Goal: Transaction & Acquisition: Purchase product/service

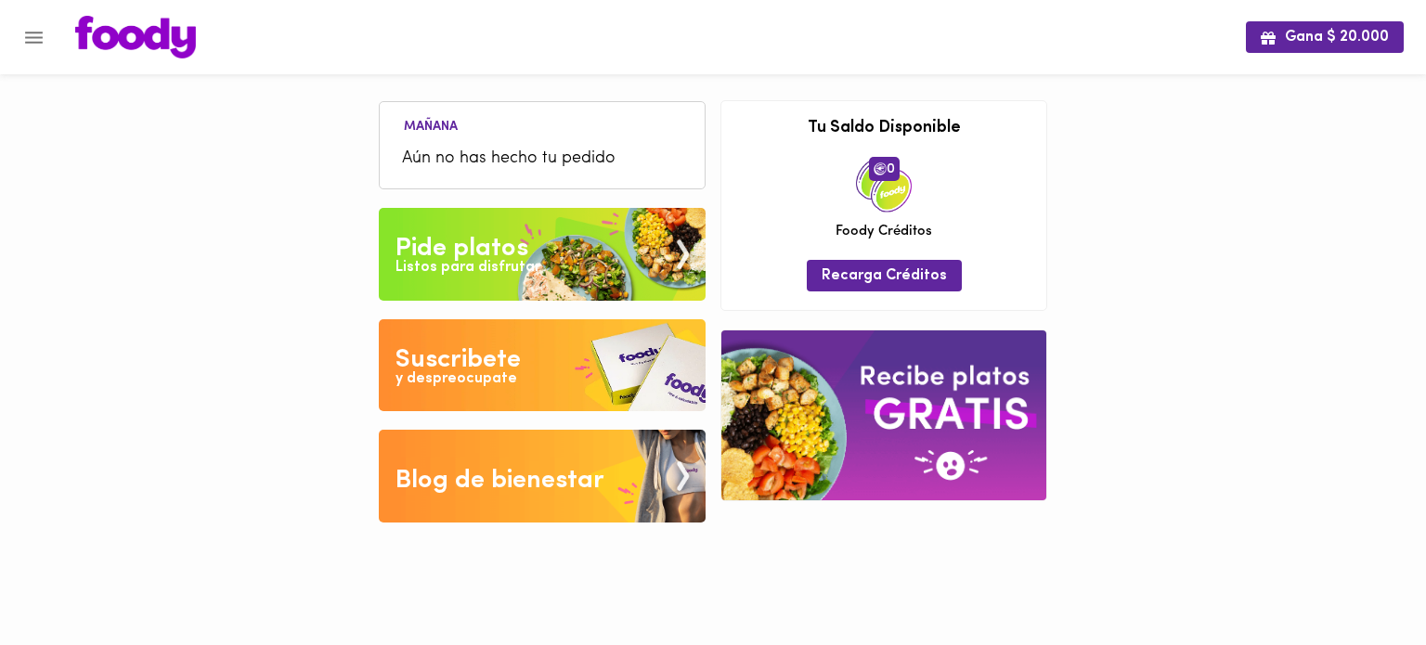
click at [547, 237] on img at bounding box center [542, 254] width 327 height 93
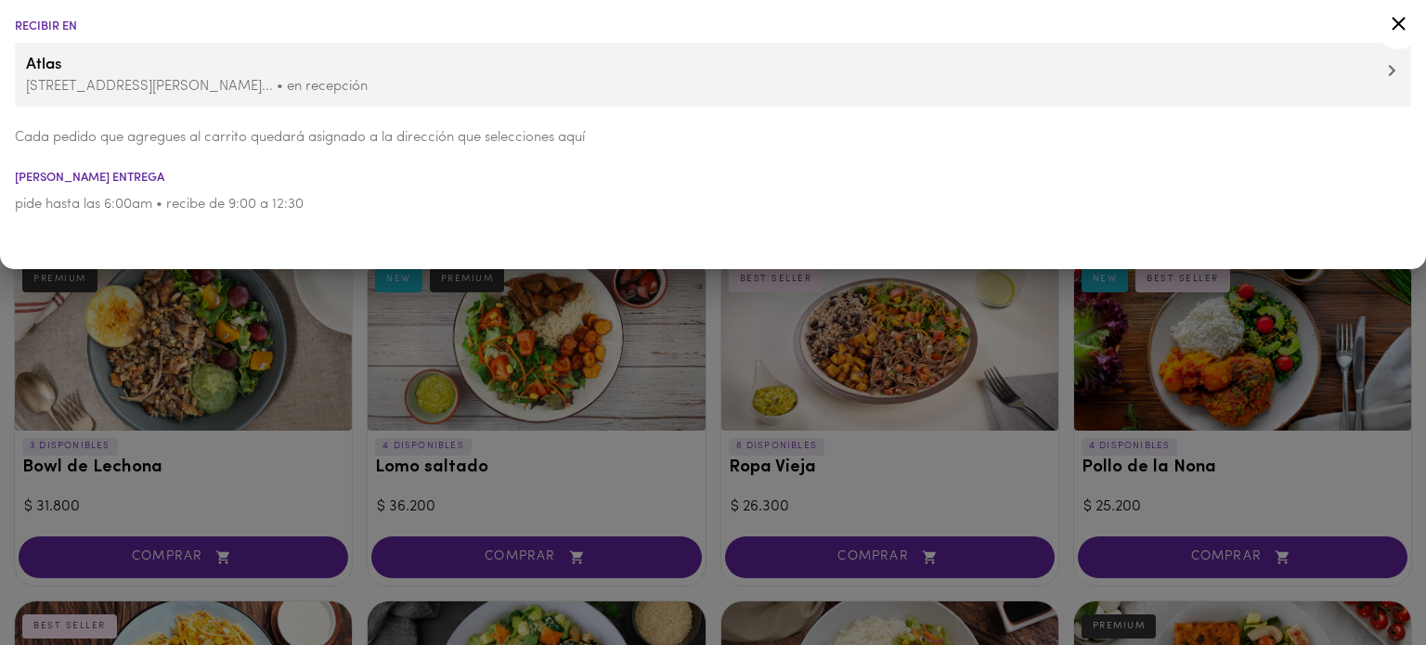
click at [1398, 17] on icon at bounding box center [1398, 23] width 23 height 23
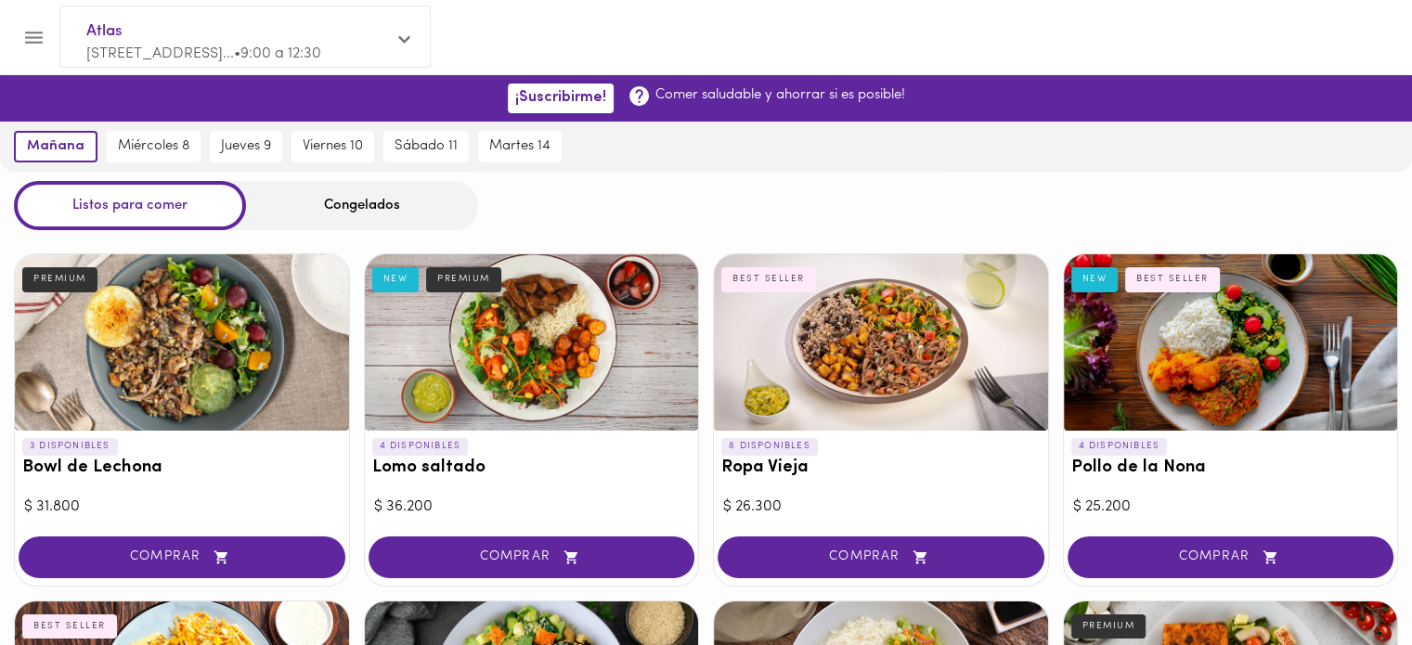
click at [348, 187] on div "Congelados" at bounding box center [362, 205] width 232 height 49
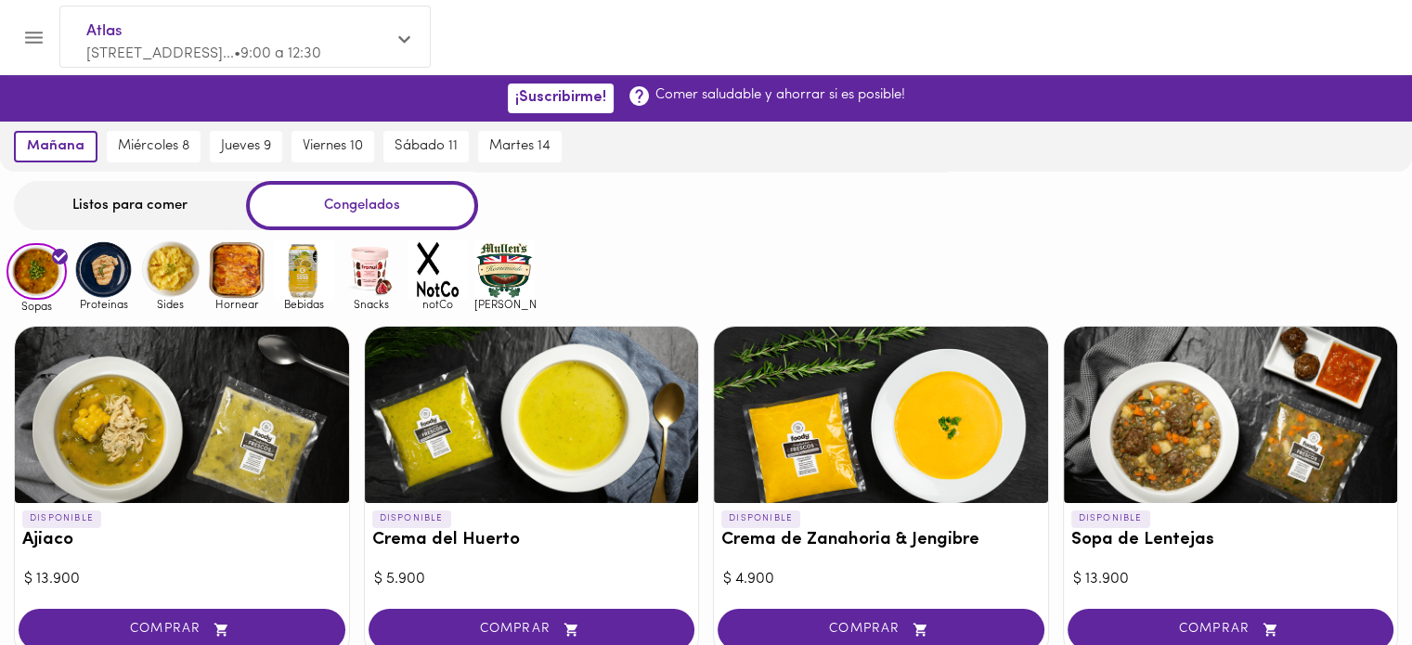
click at [345, 220] on div "Congelados" at bounding box center [362, 205] width 232 height 49
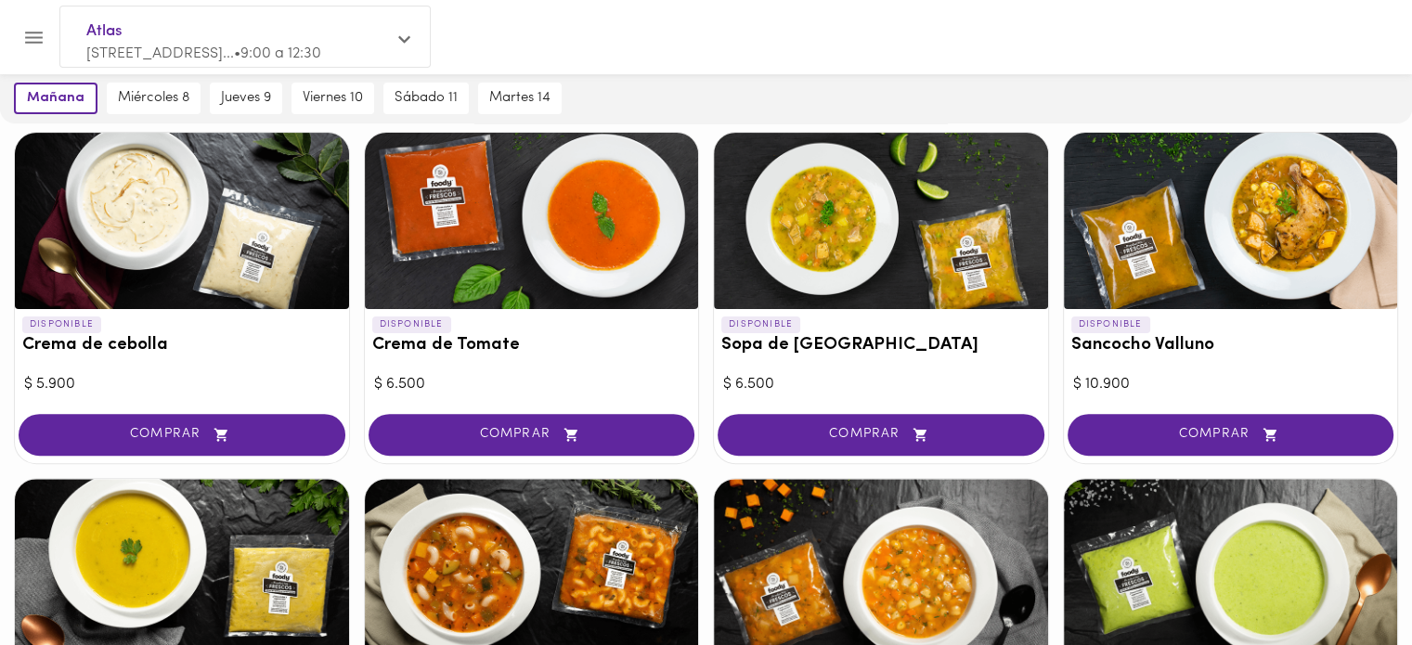
scroll to position [371, 0]
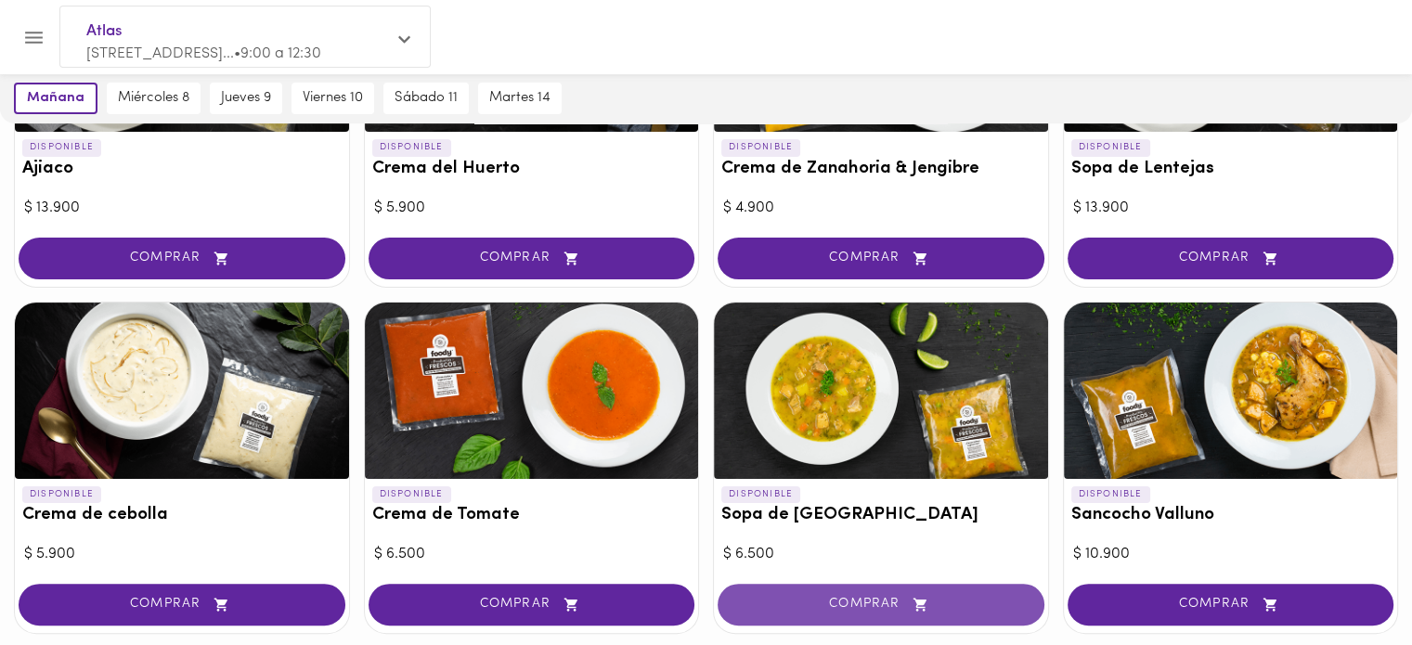
click at [884, 598] on span "COMPRAR" at bounding box center [881, 605] width 280 height 16
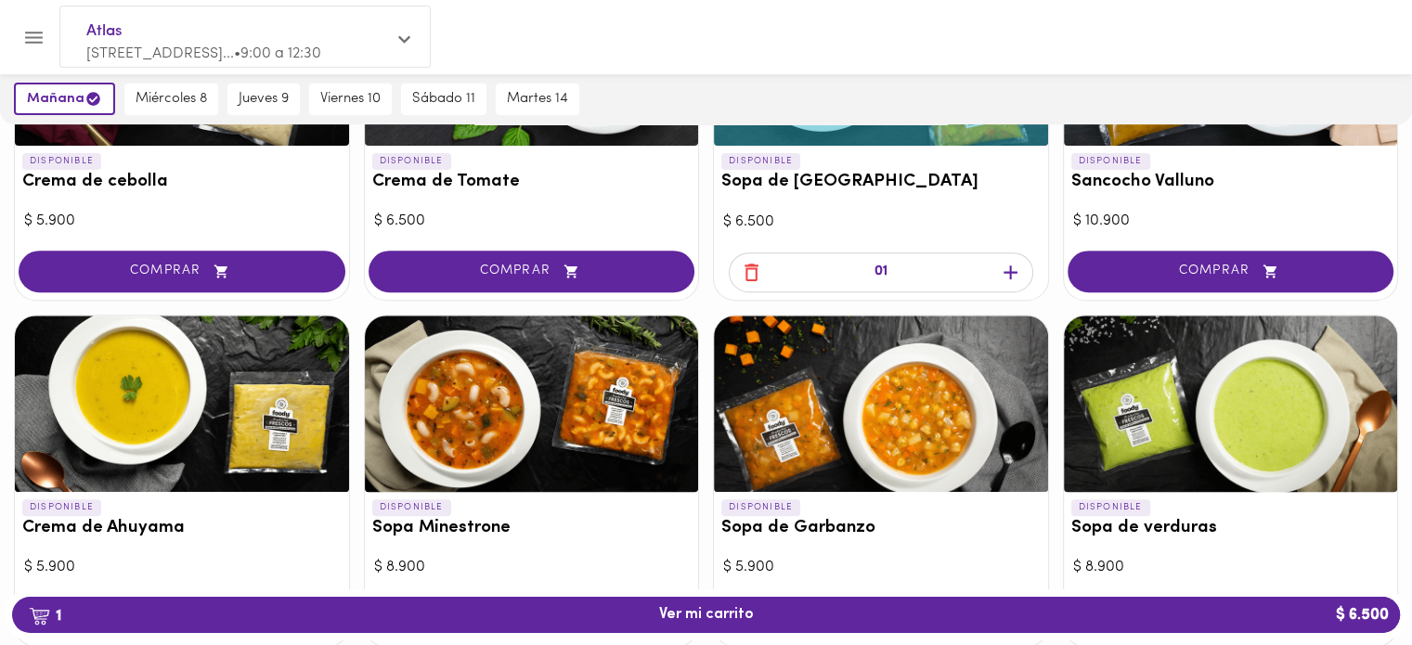
scroll to position [650, 0]
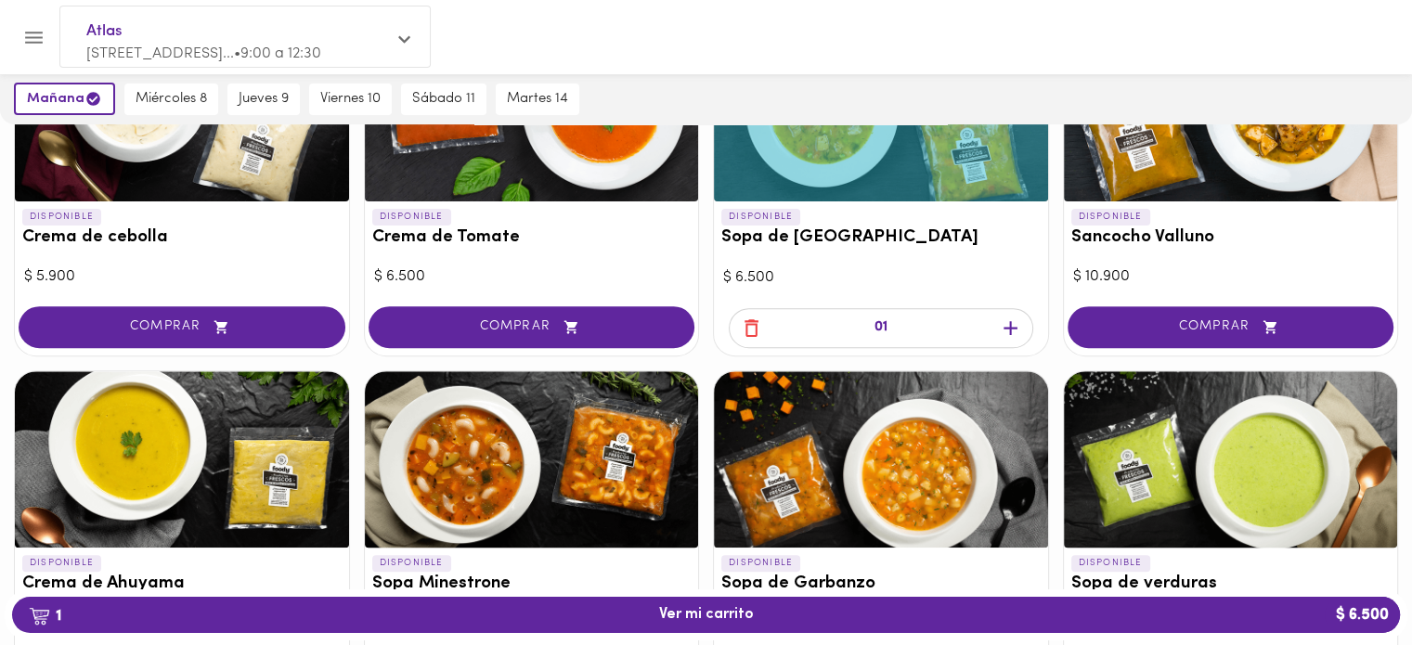
click at [1002, 325] on icon "button" at bounding box center [1010, 328] width 23 height 23
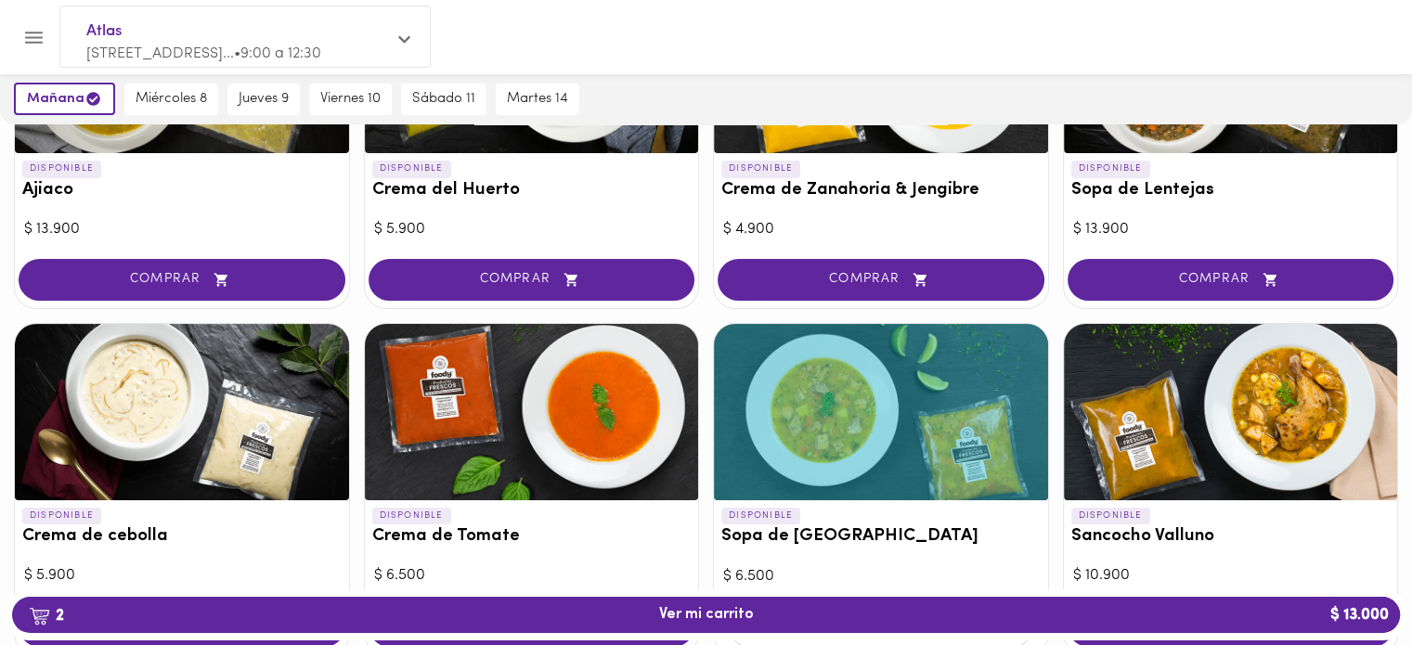
scroll to position [464, 0]
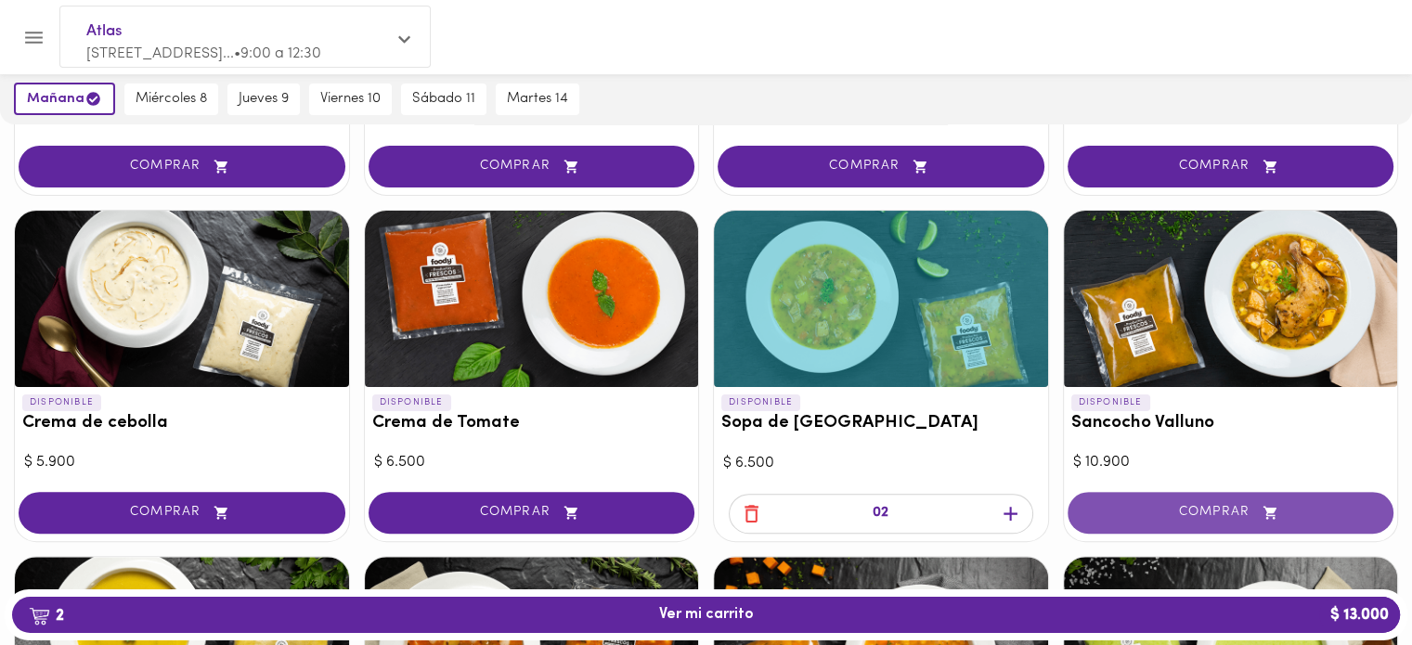
click at [1225, 510] on span "COMPRAR" at bounding box center [1231, 513] width 280 height 16
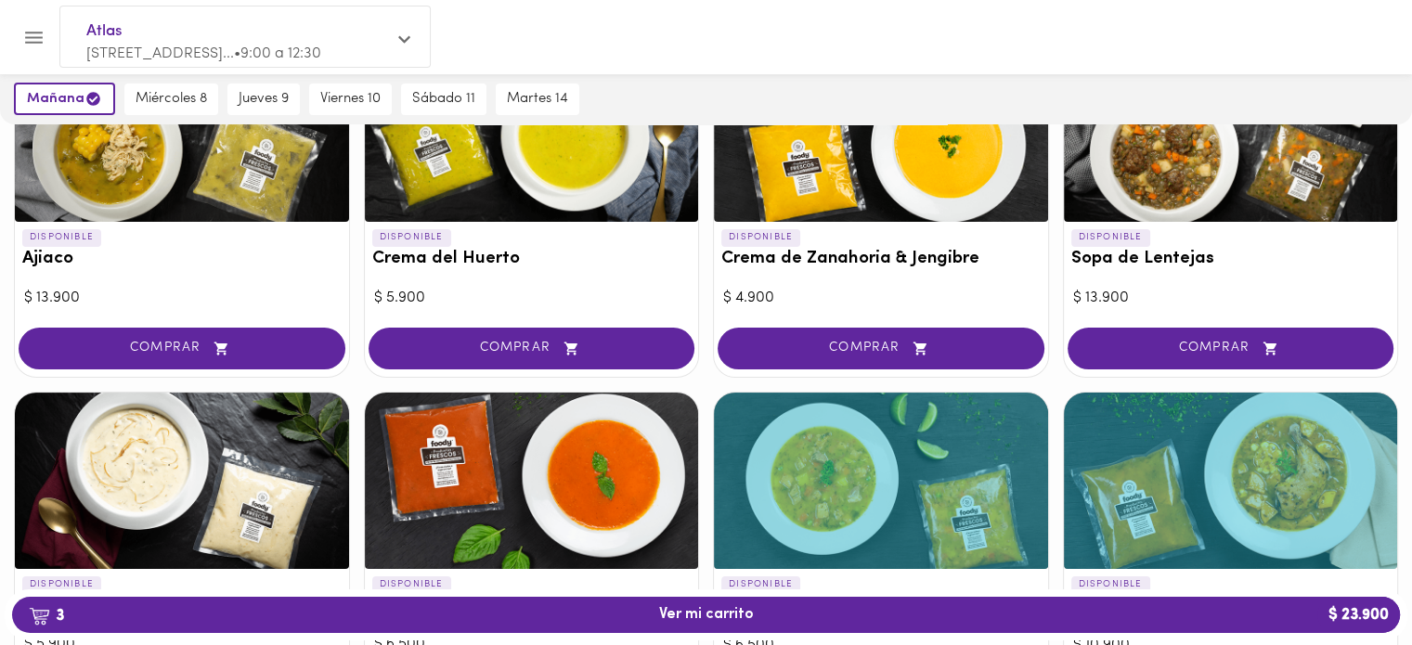
scroll to position [93, 0]
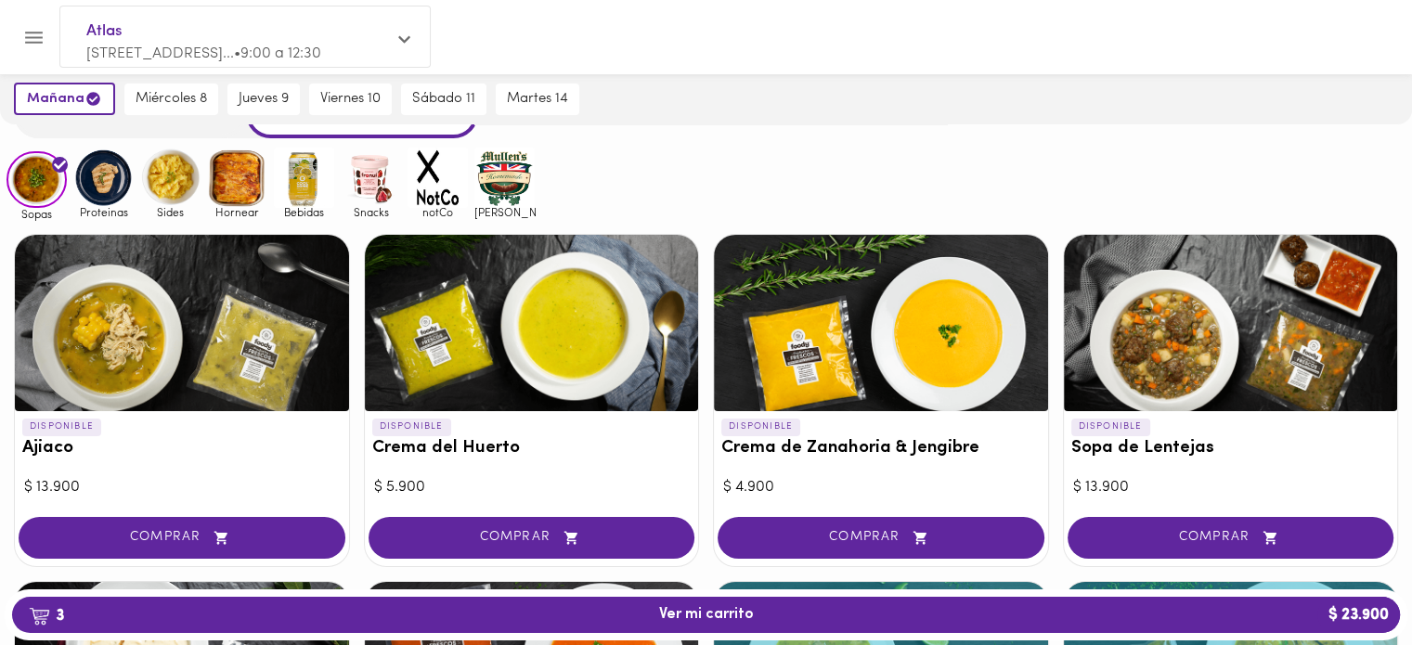
click at [98, 179] on img at bounding box center [103, 178] width 60 height 60
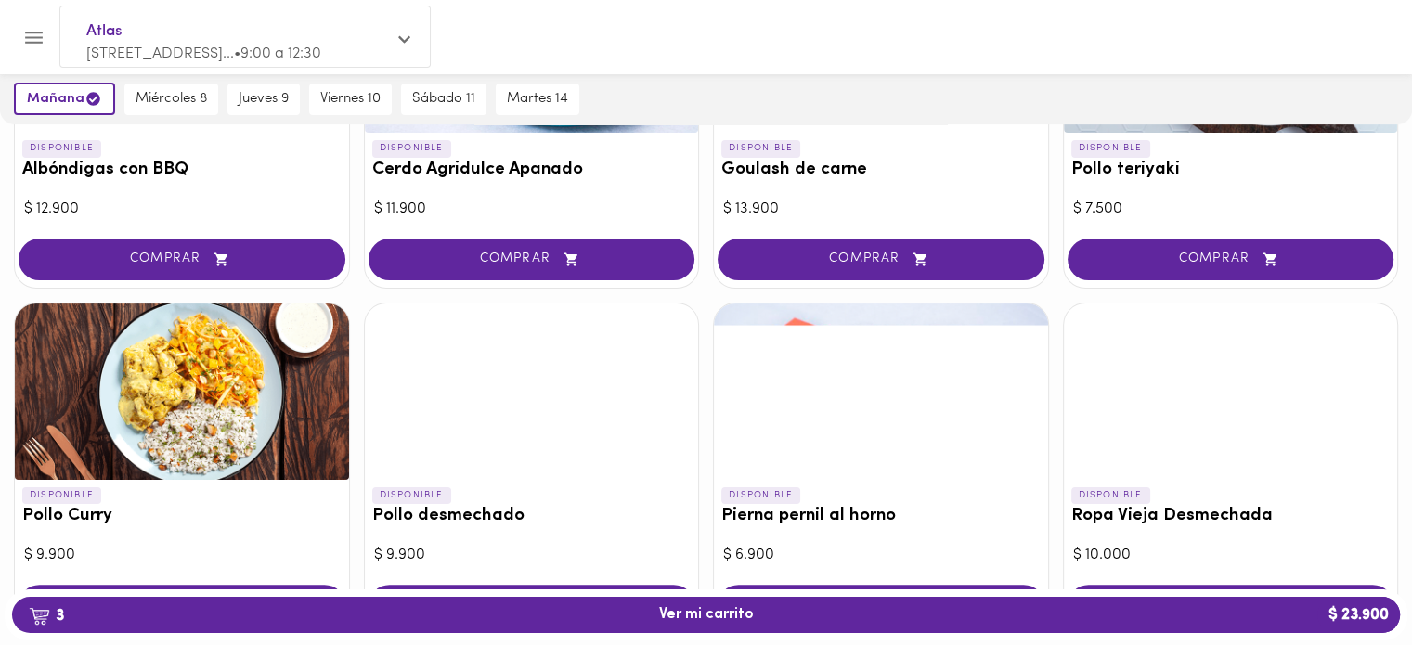
scroll to position [464, 0]
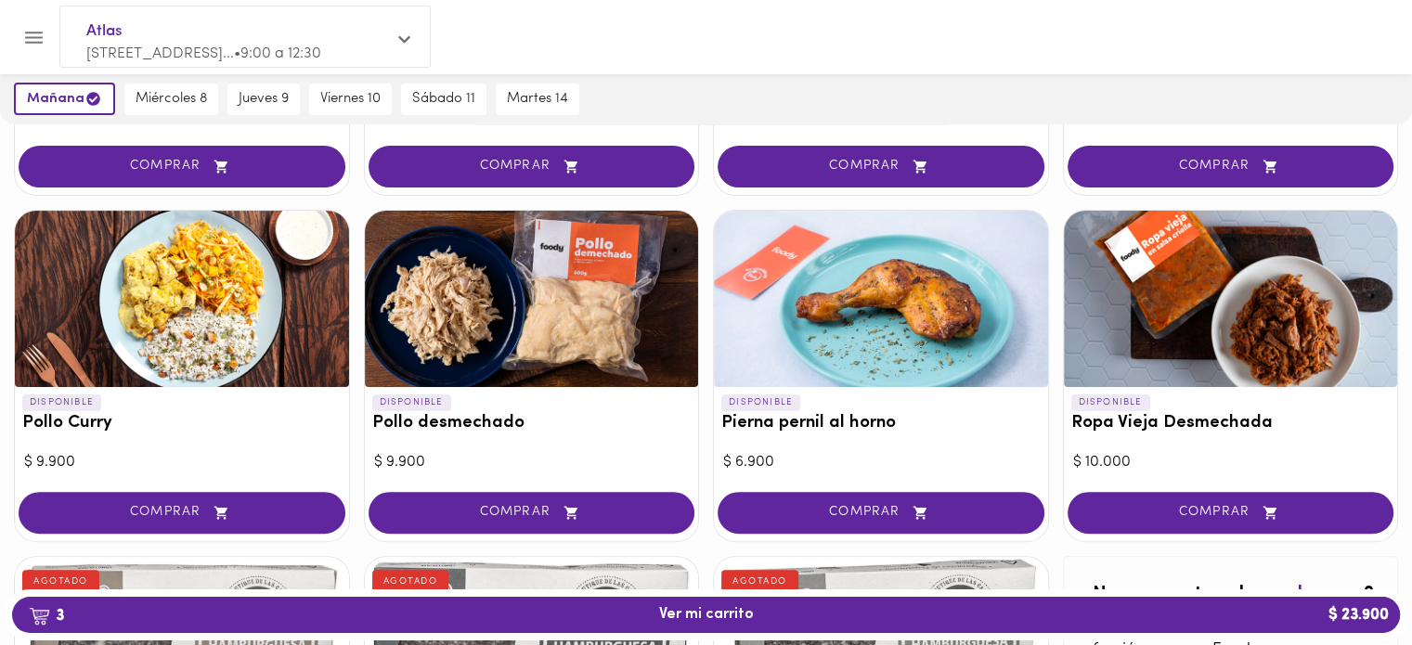
click at [561, 511] on icon "button" at bounding box center [571, 513] width 23 height 16
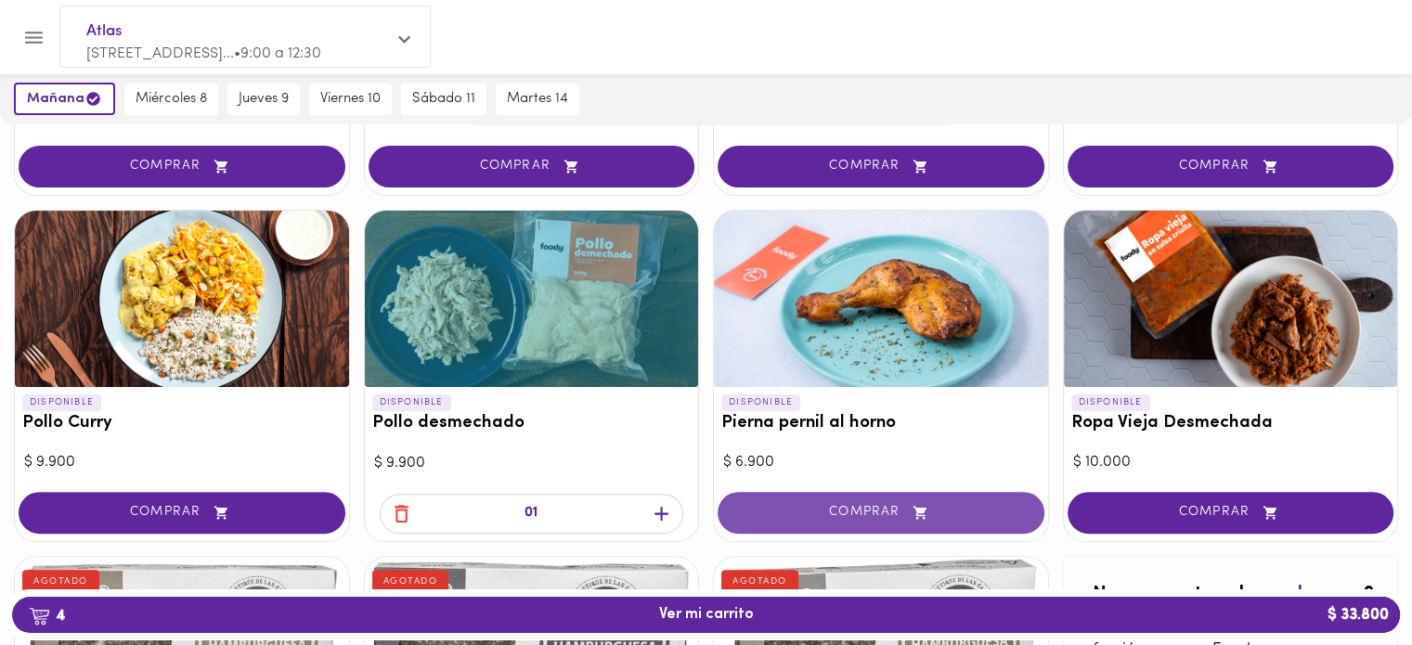
click at [875, 509] on span "COMPRAR" at bounding box center [881, 513] width 280 height 16
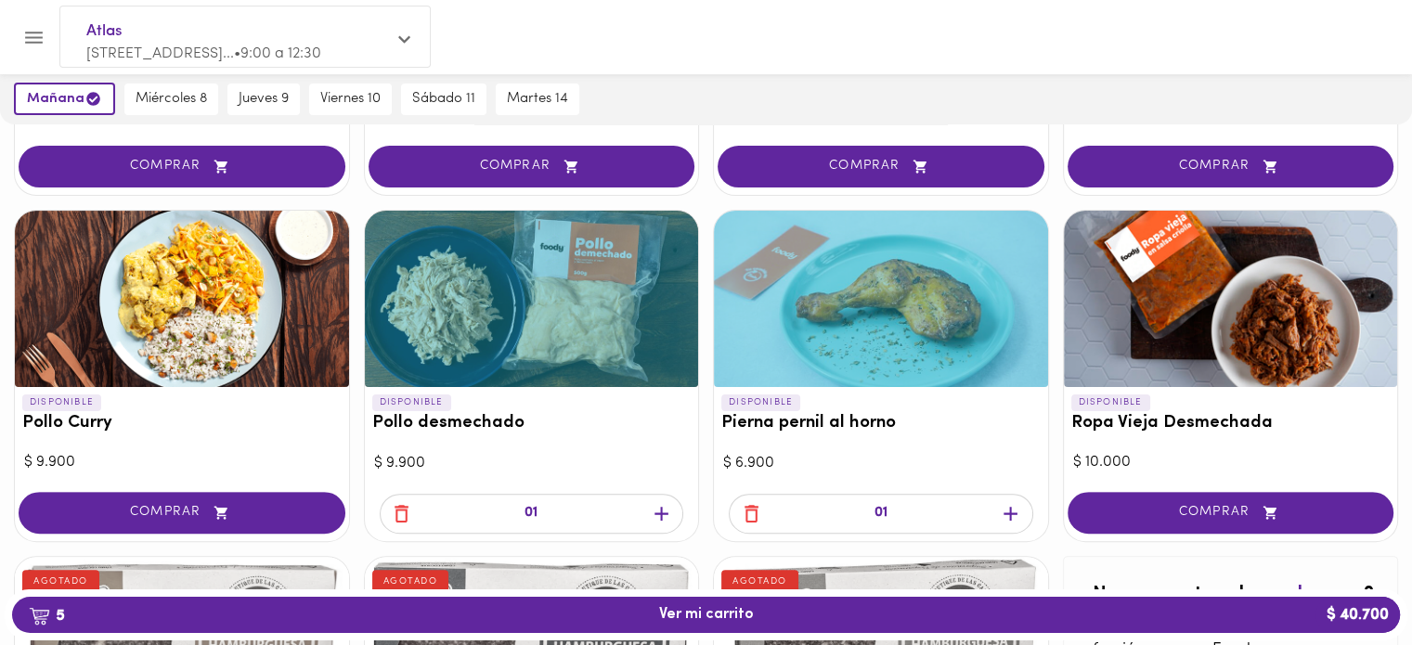
click at [1010, 507] on icon "button" at bounding box center [1010, 514] width 14 height 14
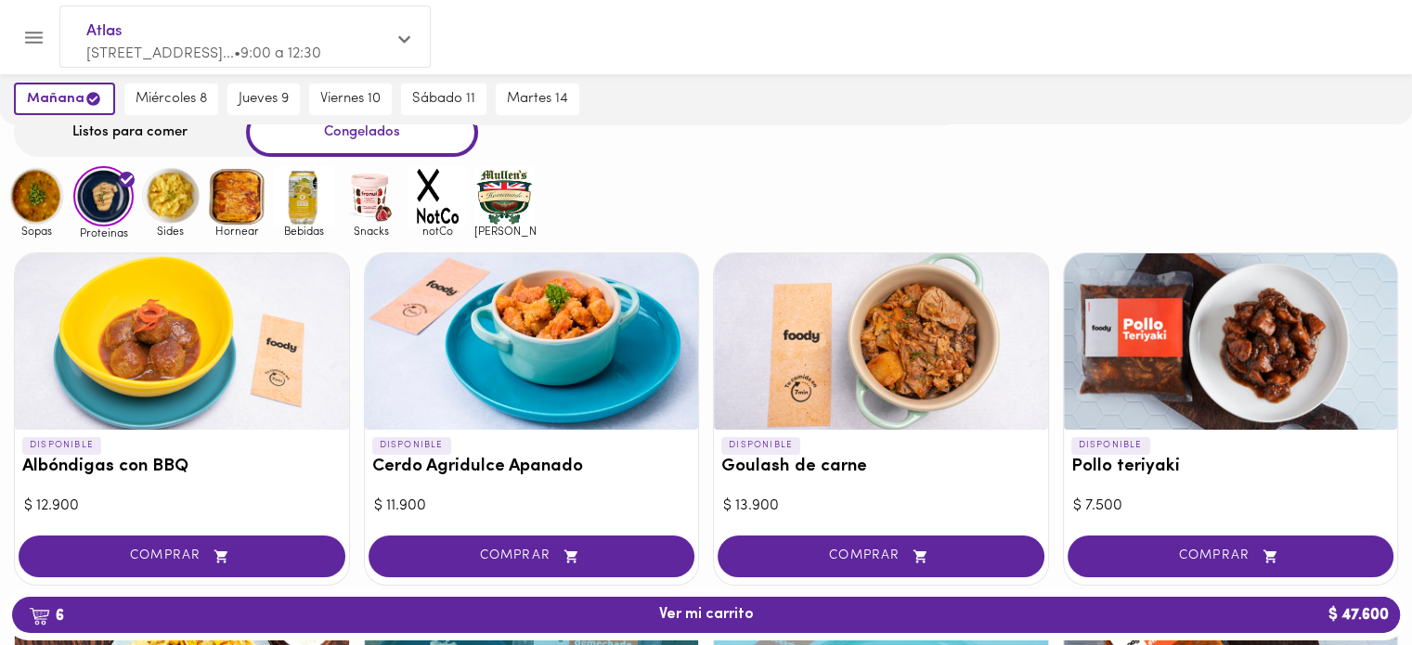
scroll to position [0, 0]
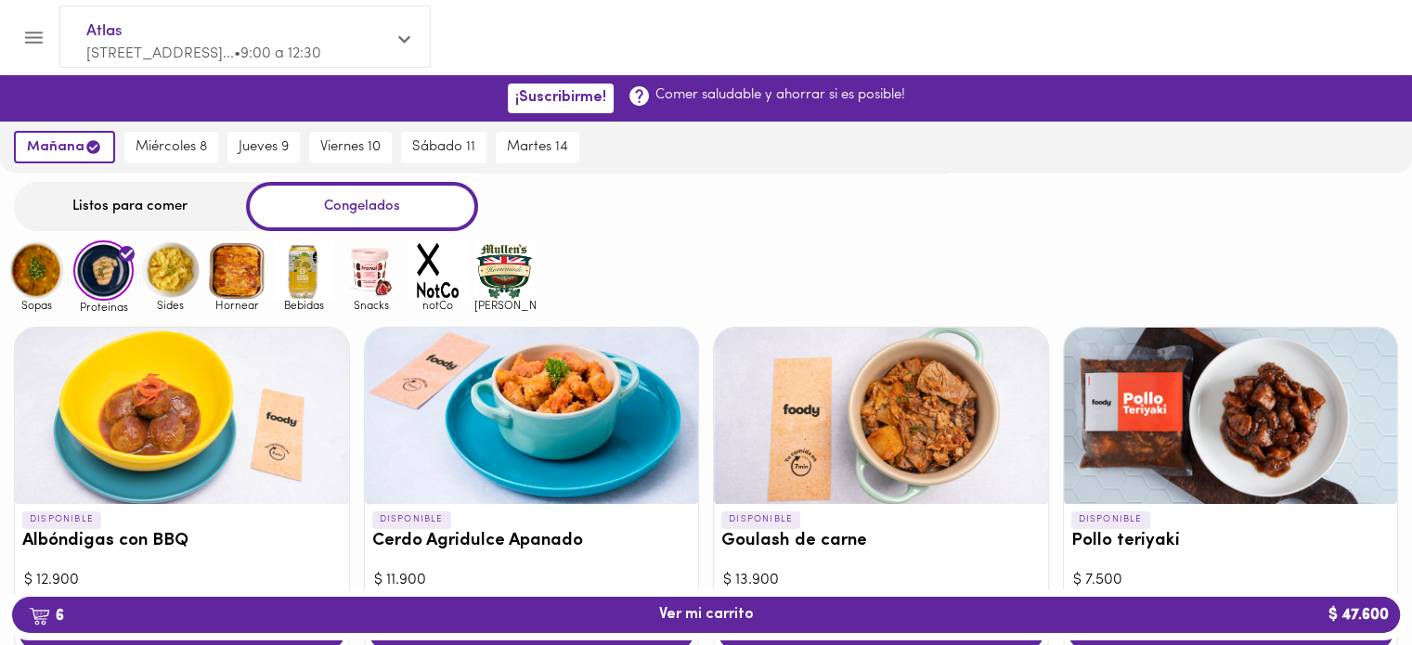
click at [175, 278] on img at bounding box center [170, 270] width 60 height 60
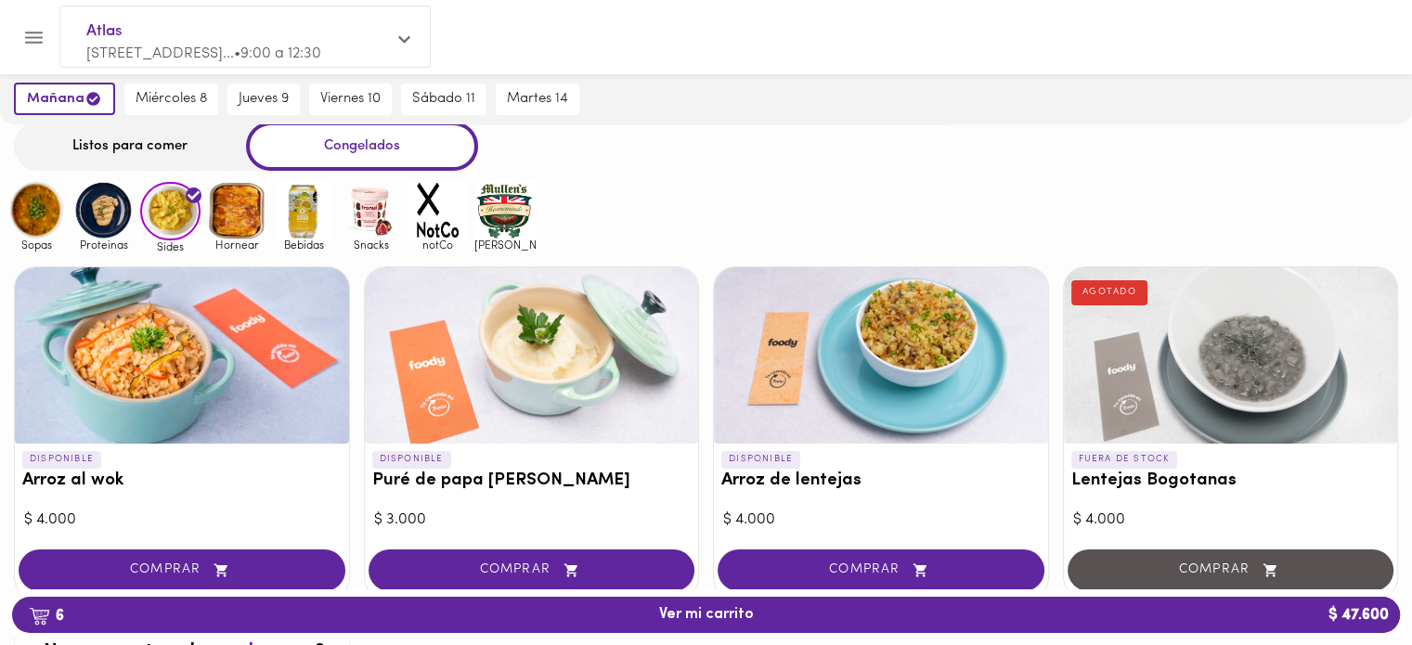
scroll to position [93, 0]
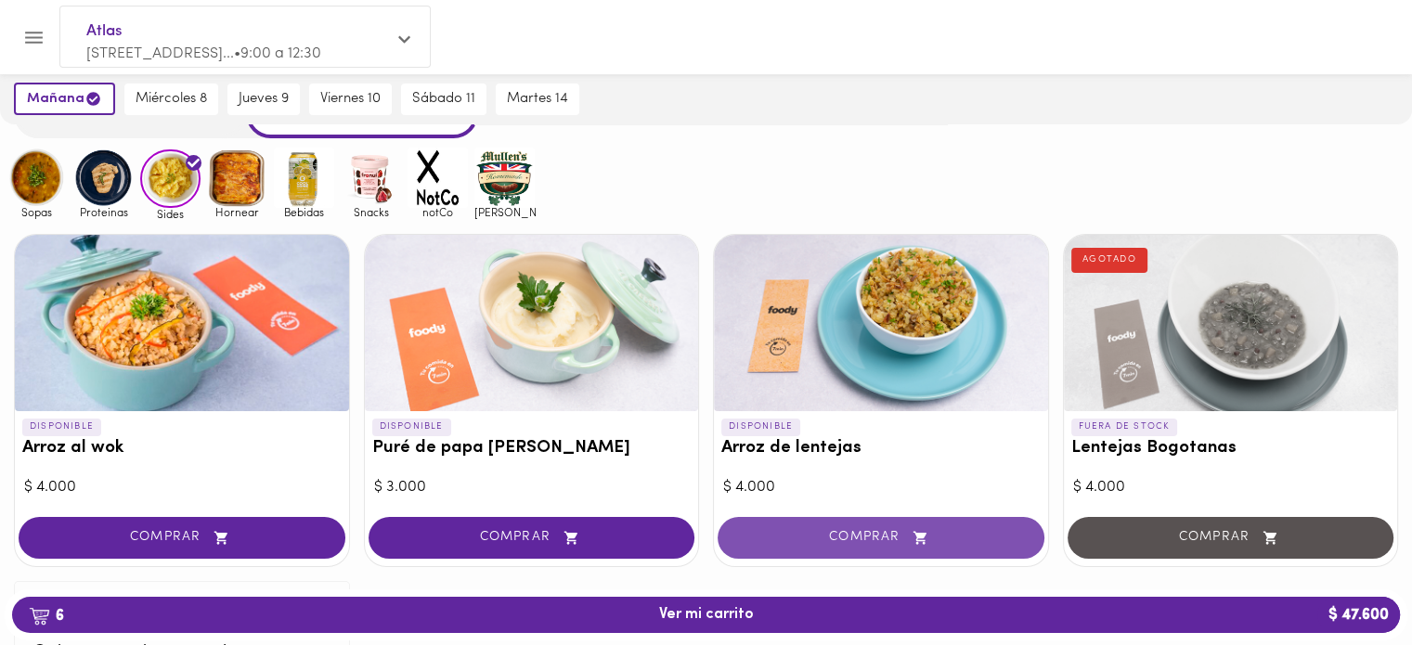
click at [858, 538] on span "COMPRAR" at bounding box center [881, 538] width 280 height 16
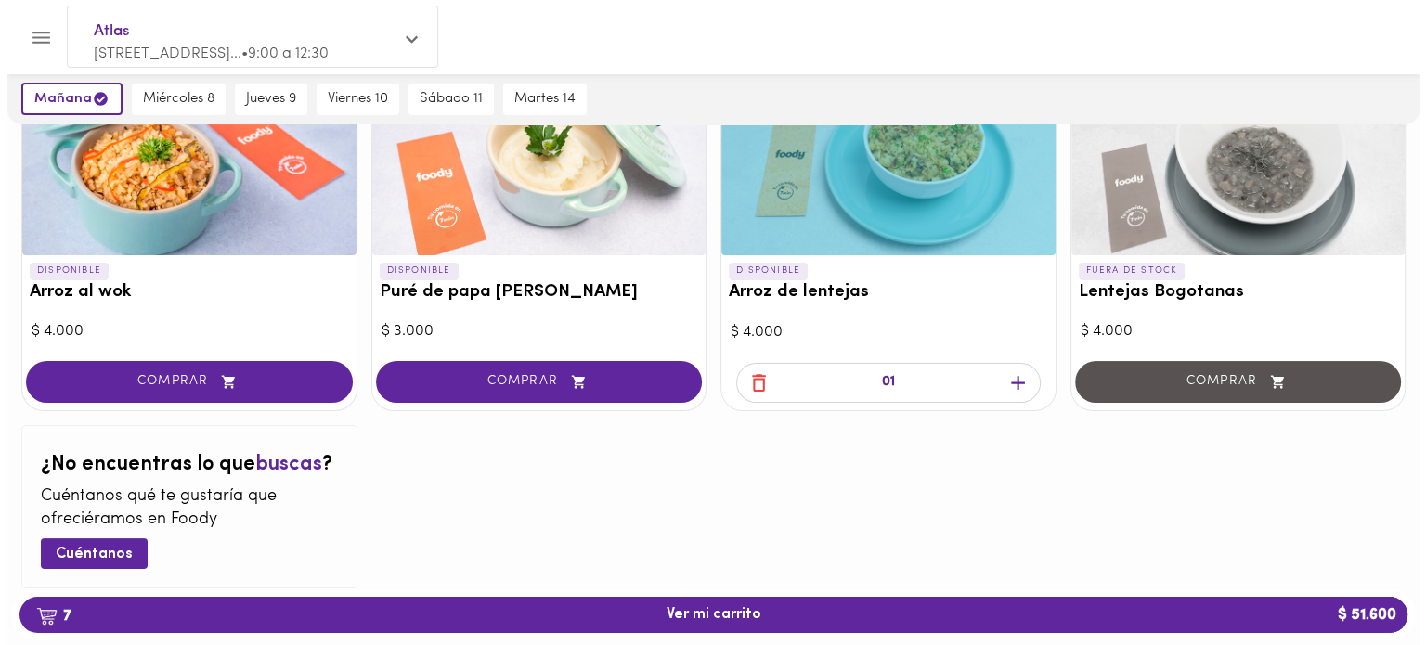
scroll to position [297, 0]
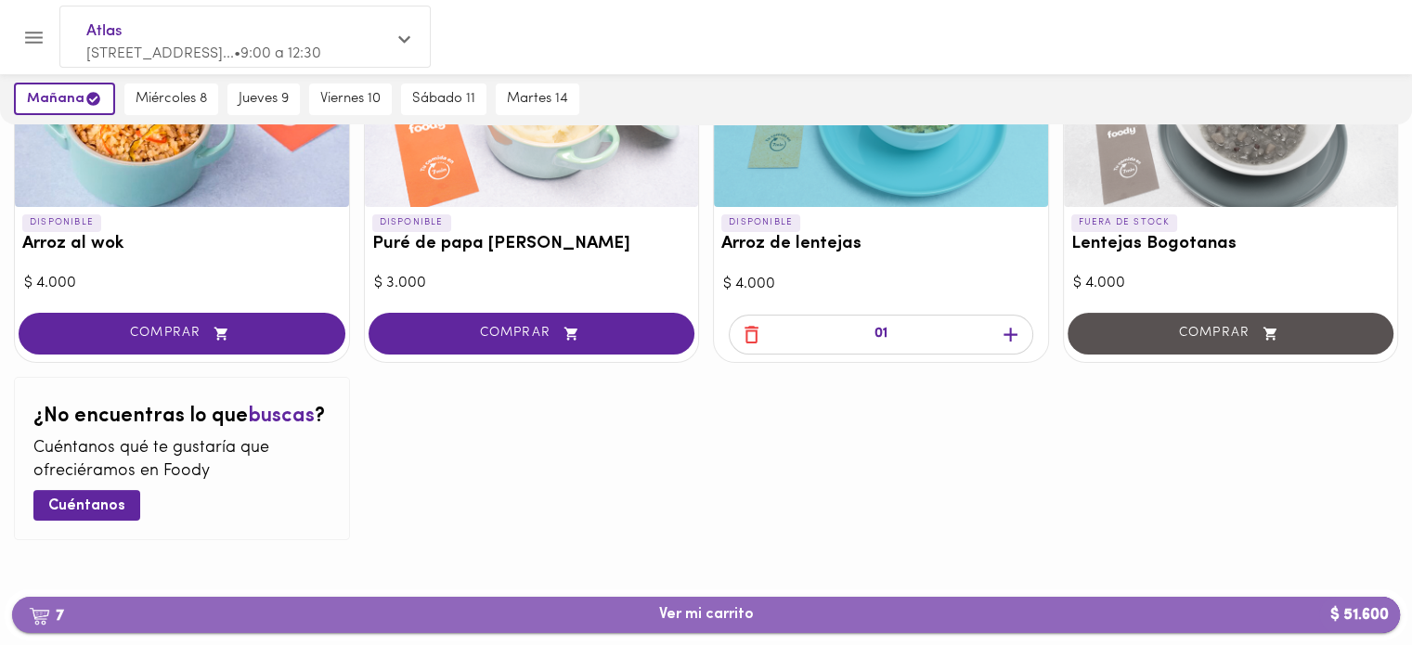
click at [756, 611] on span "7 Ver mi carrito $ 51.600" at bounding box center [706, 615] width 1358 height 18
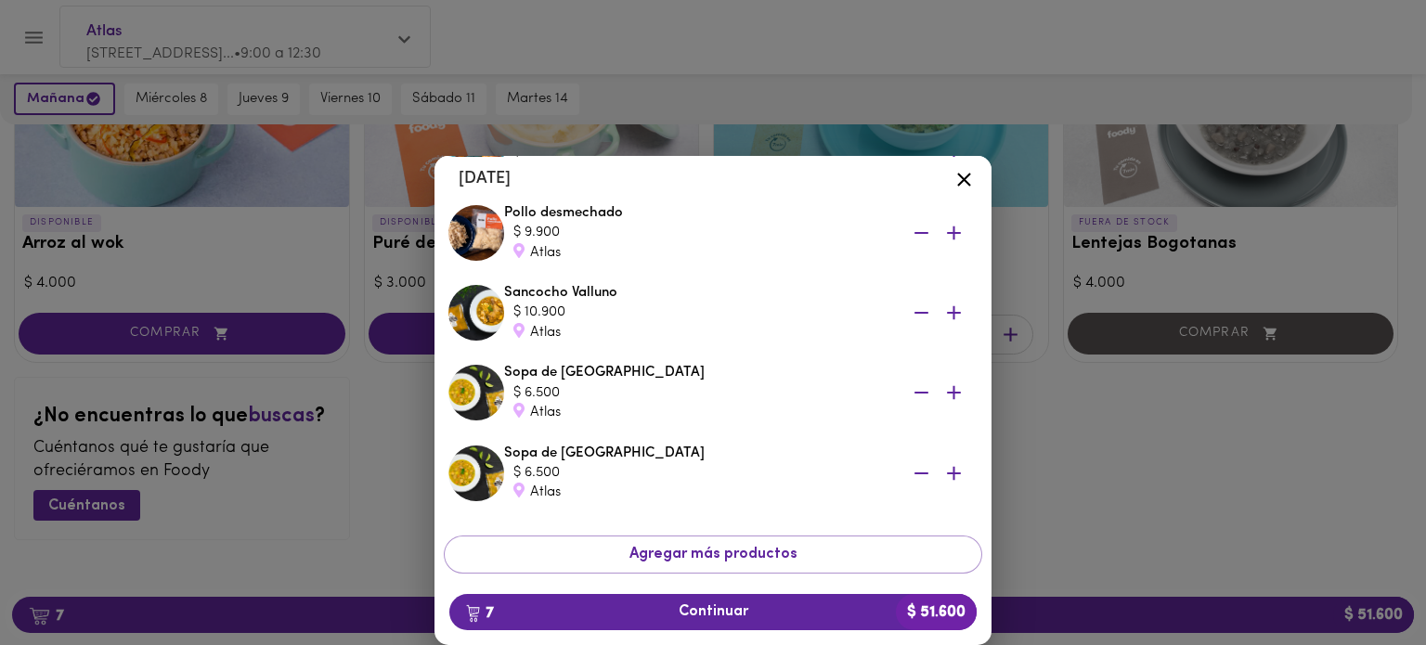
scroll to position [368, 0]
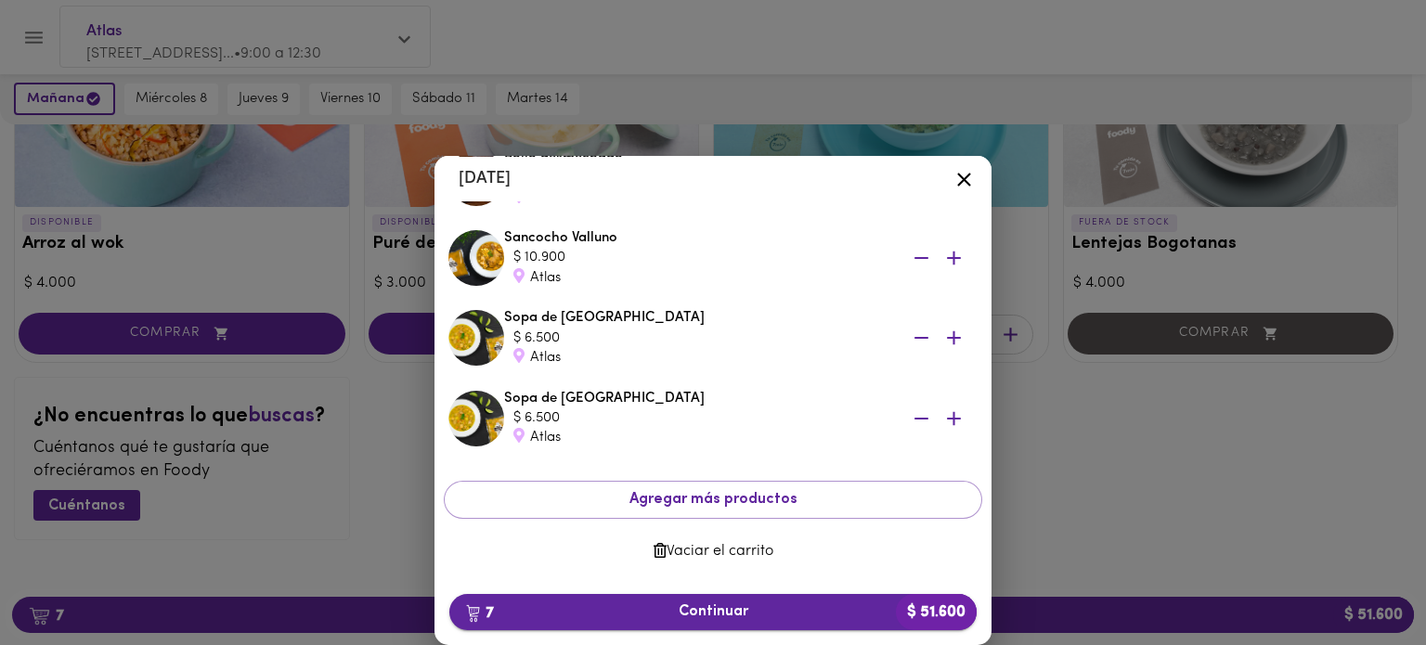
click at [724, 614] on span "7 Continuar $ 51.600" at bounding box center [713, 612] width 498 height 18
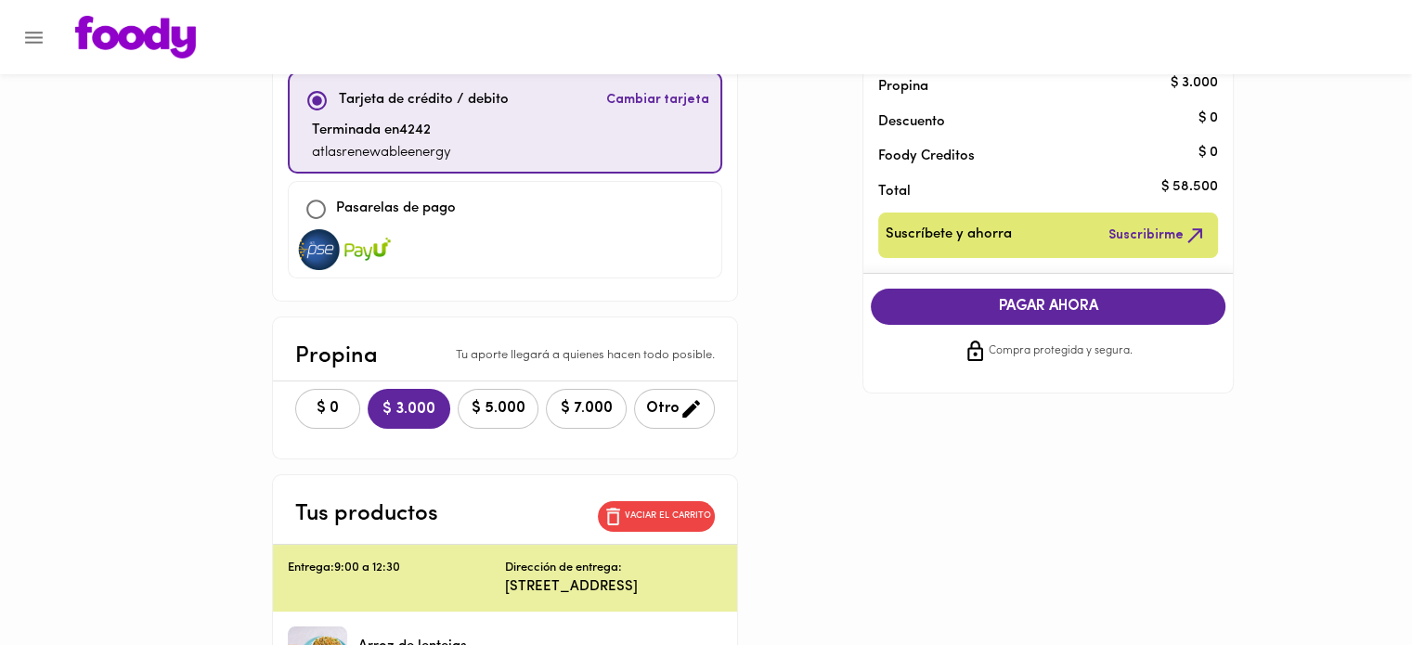
scroll to position [186, 0]
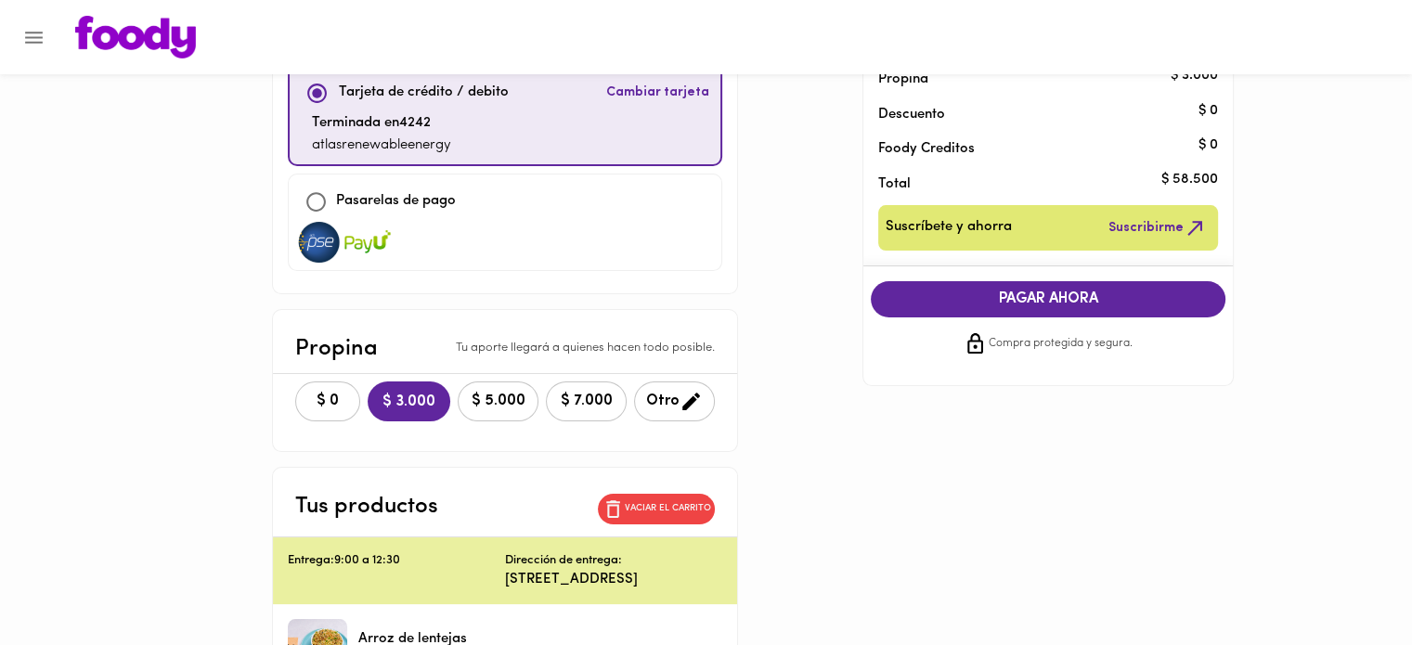
click at [307, 395] on span "$ 0" at bounding box center [327, 402] width 41 height 18
click at [1095, 301] on span "PAGAR AHORA" at bounding box center [1047, 300] width 317 height 18
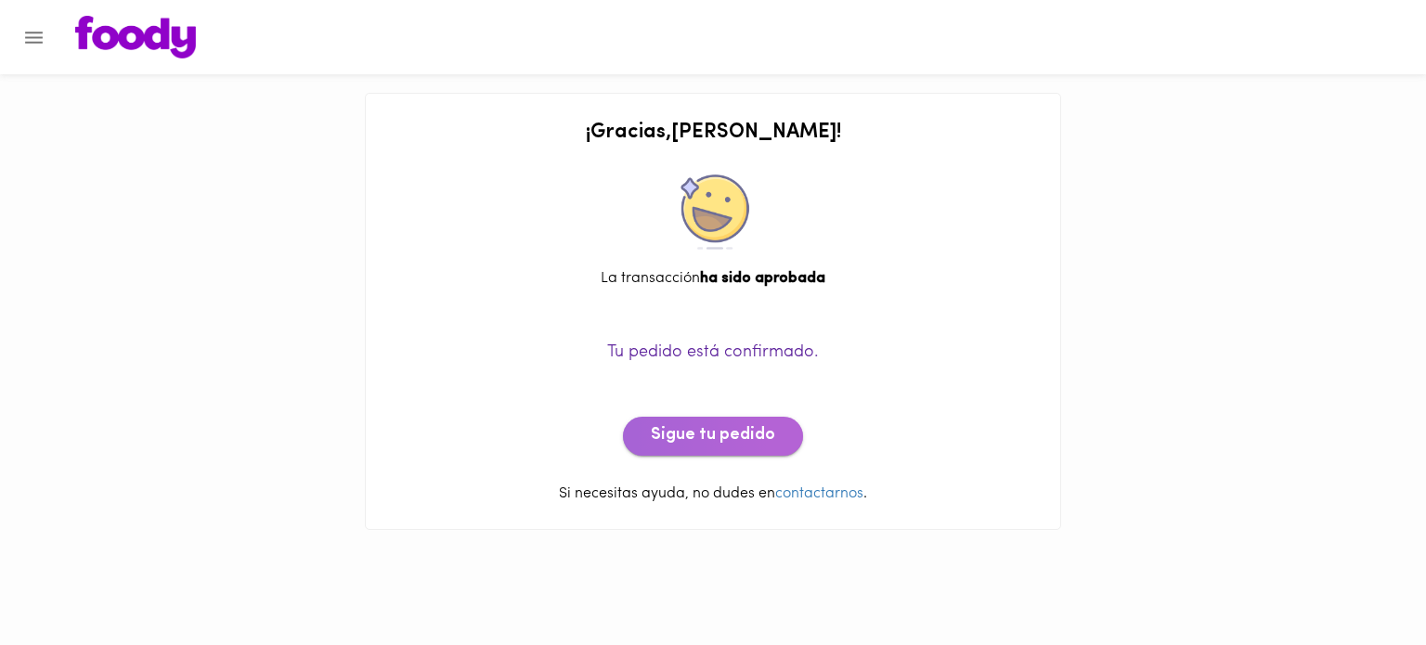
click at [705, 426] on span "Sigue tu pedido" at bounding box center [713, 436] width 124 height 20
